Goal: Navigation & Orientation: Find specific page/section

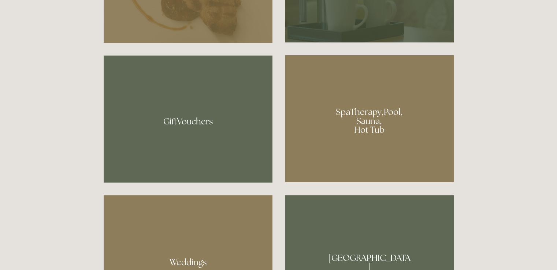
scroll to position [549, 0]
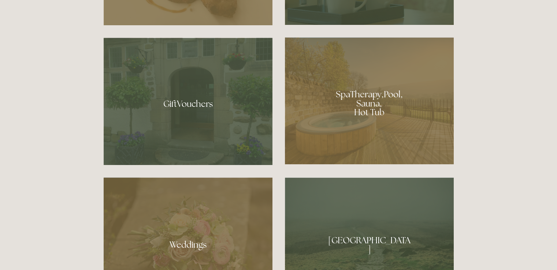
click at [368, 110] on div at bounding box center [369, 100] width 169 height 127
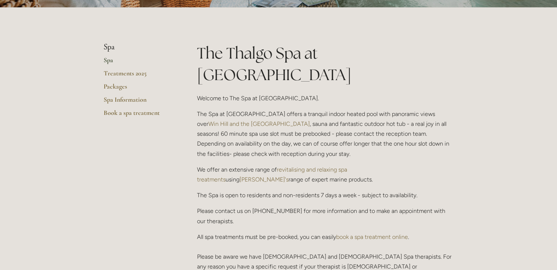
scroll to position [183, 0]
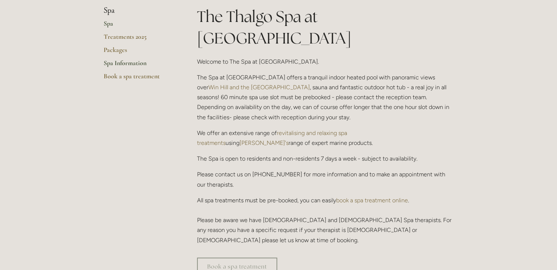
click at [116, 65] on link "Spa Information" at bounding box center [139, 65] width 70 height 13
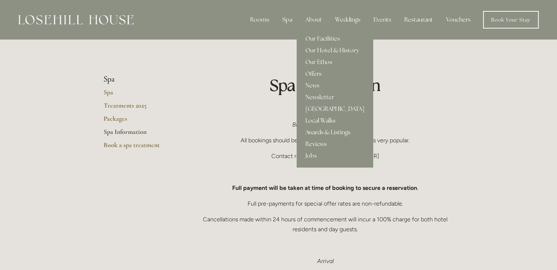
click at [319, 121] on link "Local Walks" at bounding box center [334, 121] width 76 height 12
